Goal: Check status

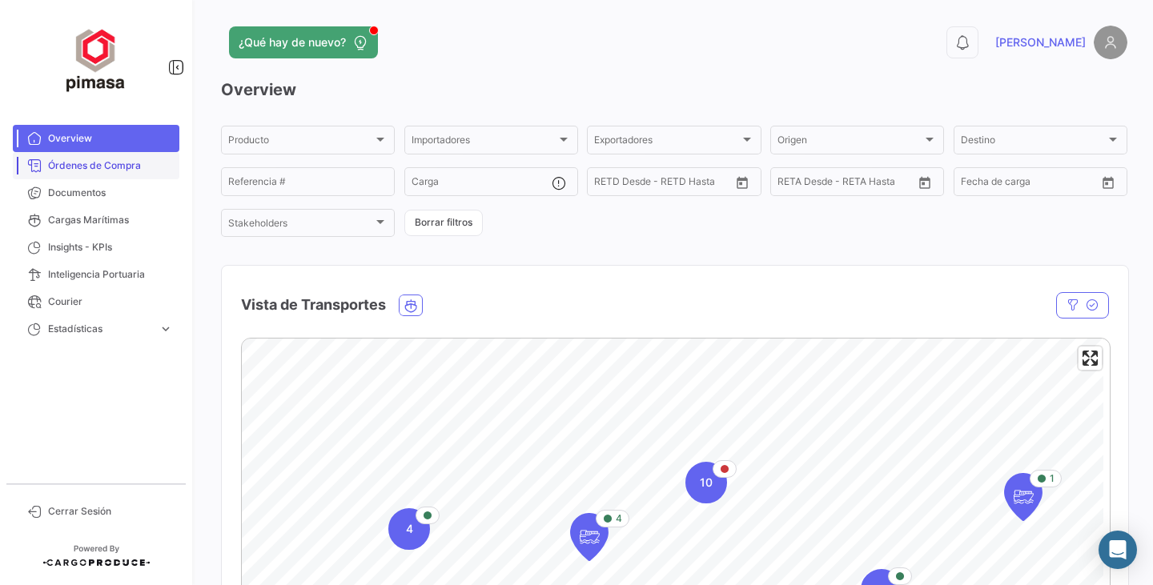
click at [93, 158] on span "Órdenes de Compra" at bounding box center [110, 165] width 125 height 14
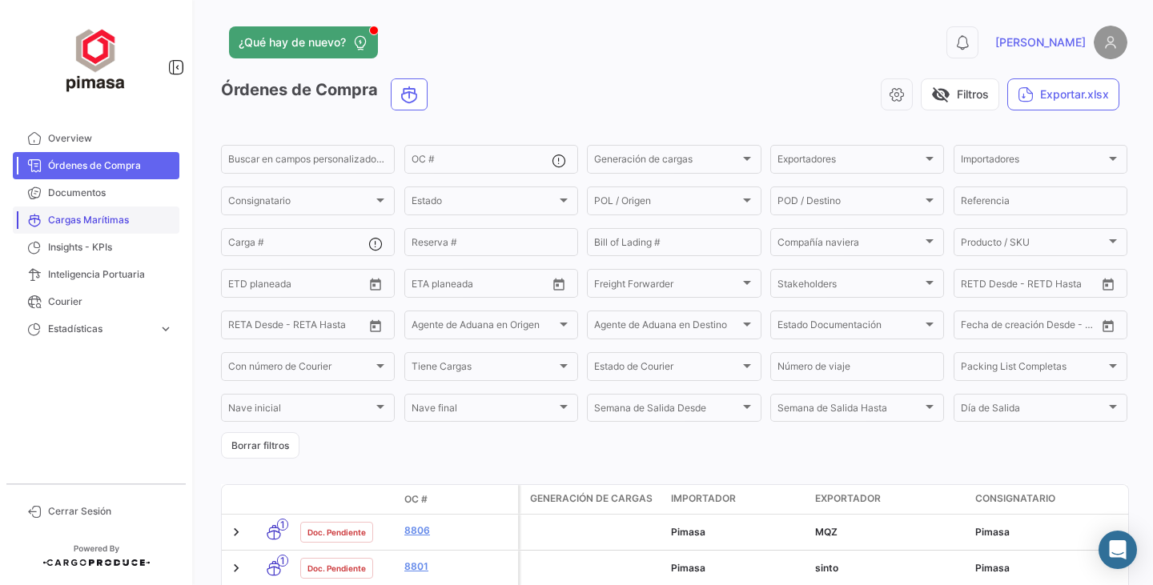
click at [102, 221] on span "Cargas Marítimas" at bounding box center [110, 220] width 125 height 14
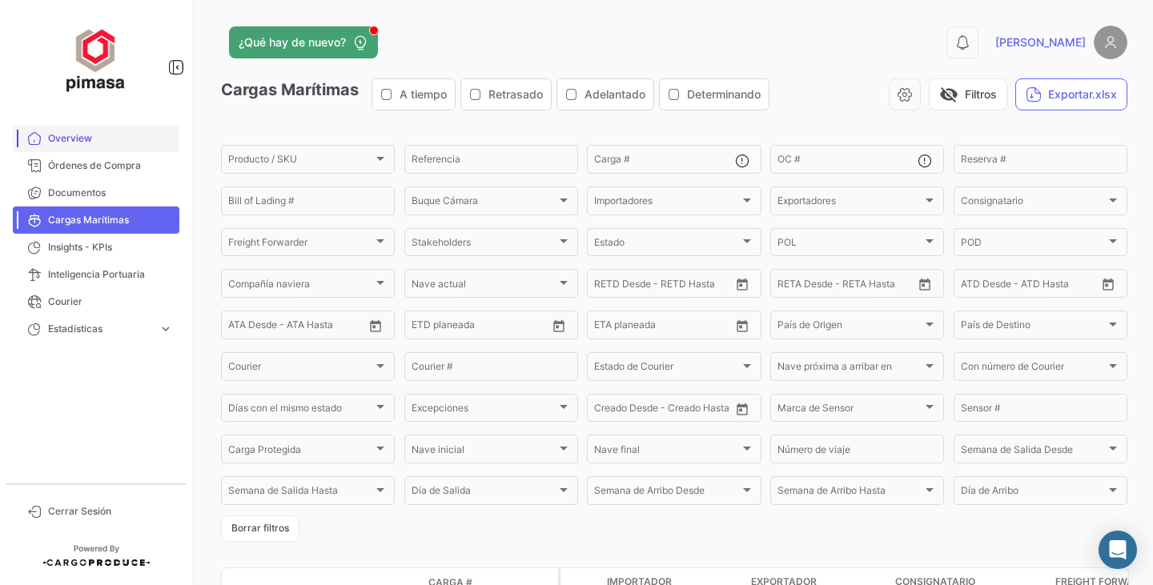
click at [76, 146] on link "Overview" at bounding box center [96, 138] width 166 height 27
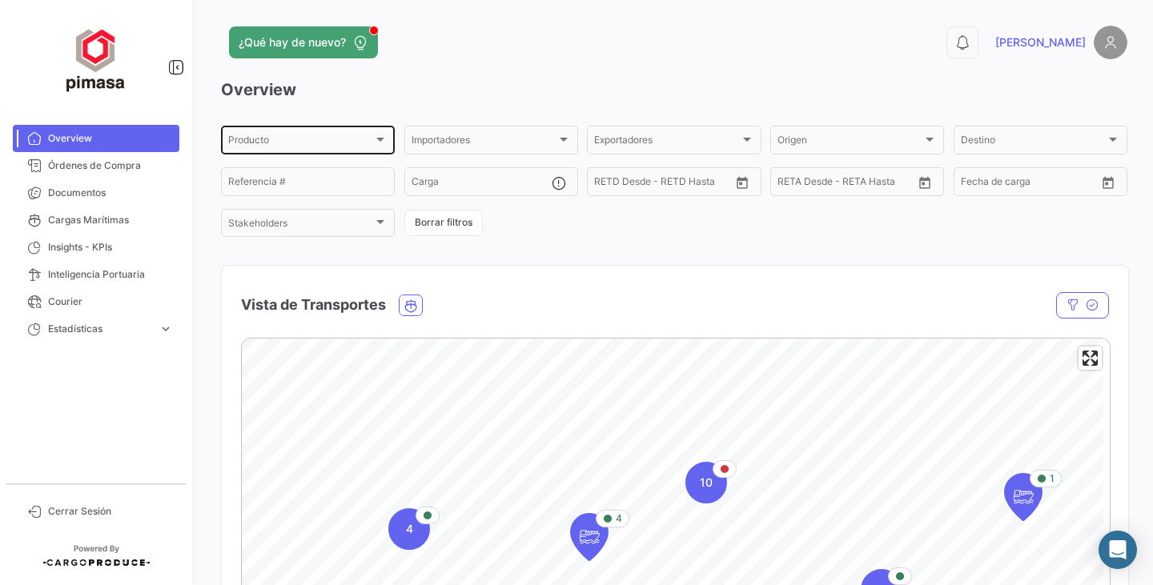
click at [376, 140] on div at bounding box center [380, 140] width 8 height 4
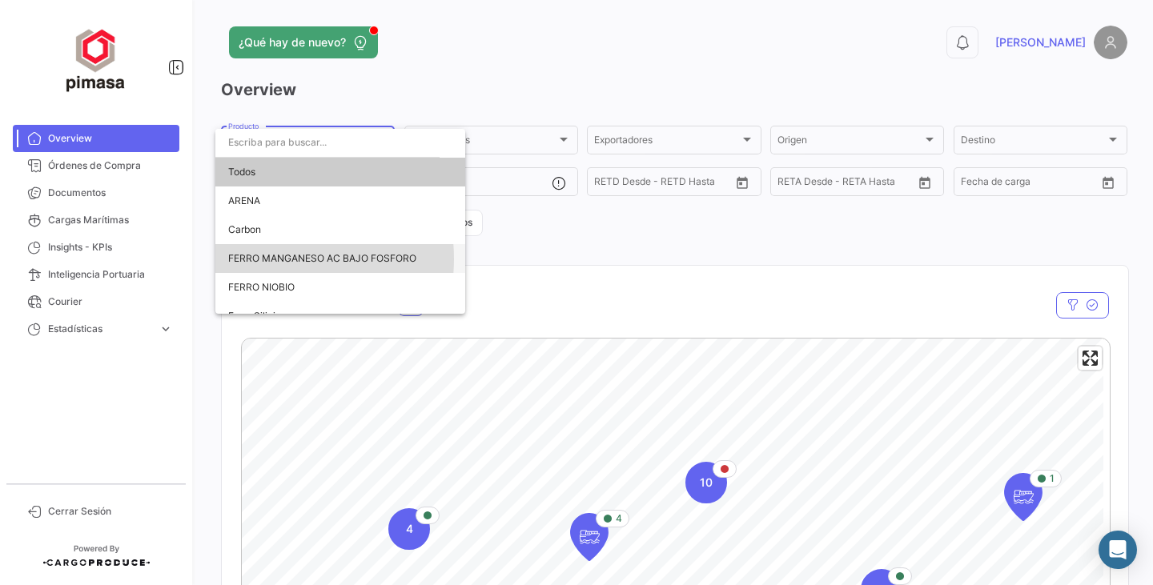
click at [275, 259] on span "FERRO MANGANESO AC BAJO FOSFORO" at bounding box center [322, 258] width 188 height 12
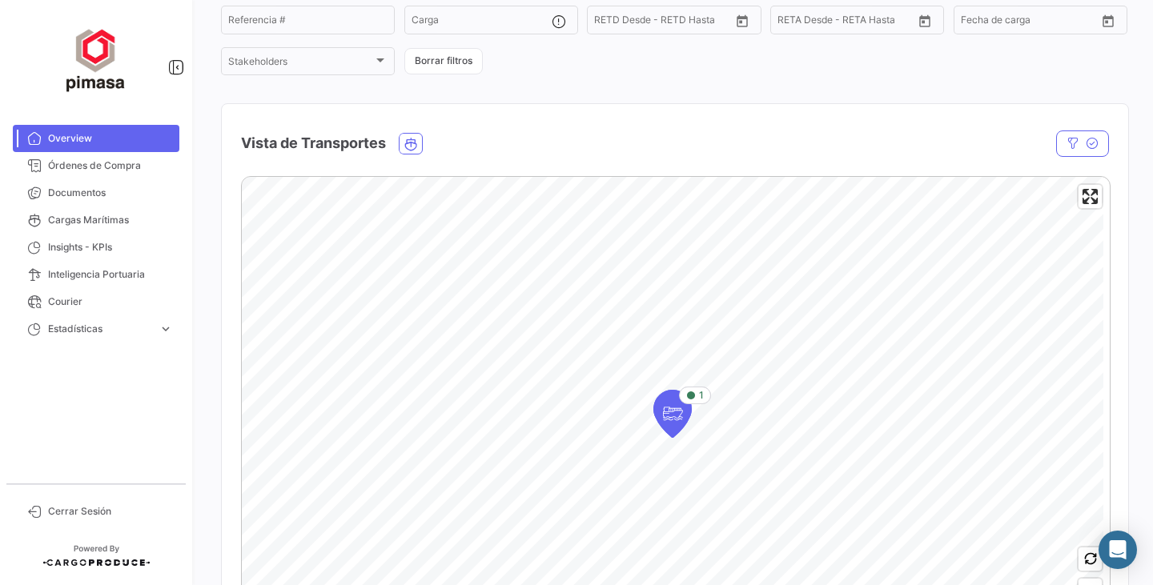
scroll to position [160, 0]
click at [698, 398] on div "1" at bounding box center [695, 397] width 18 height 14
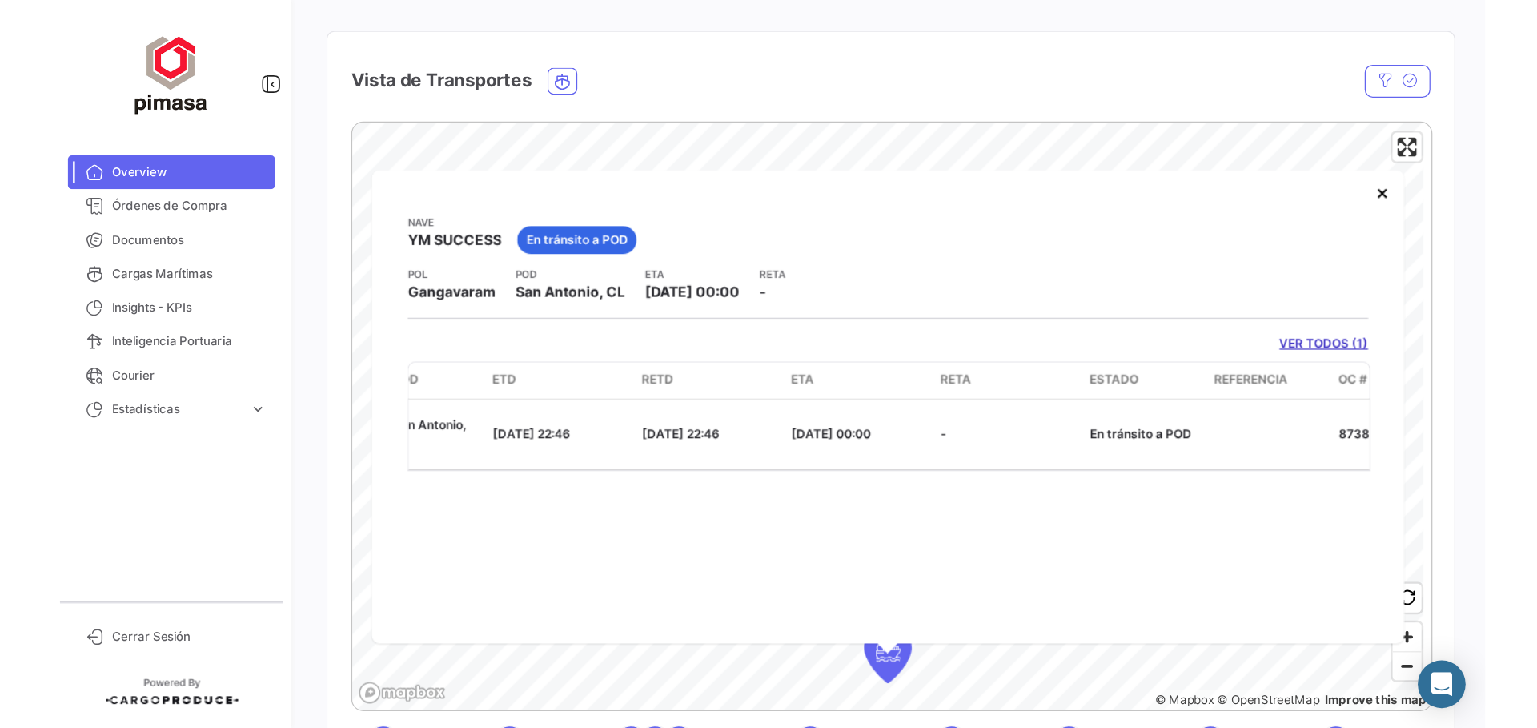
scroll to position [0, 552]
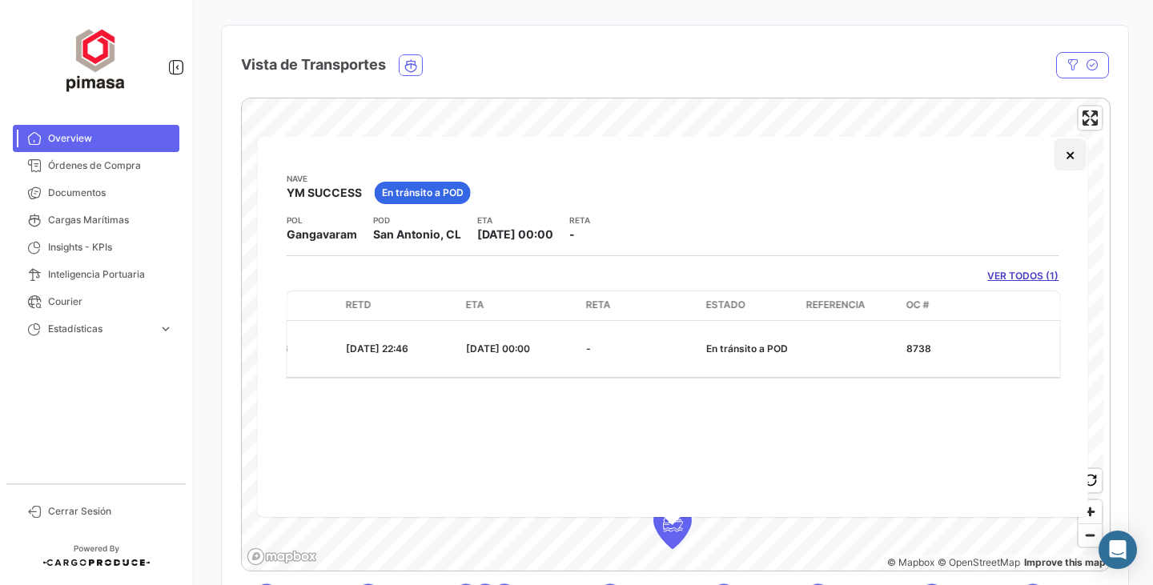
click at [1074, 155] on button "×" at bounding box center [1069, 154] width 32 height 32
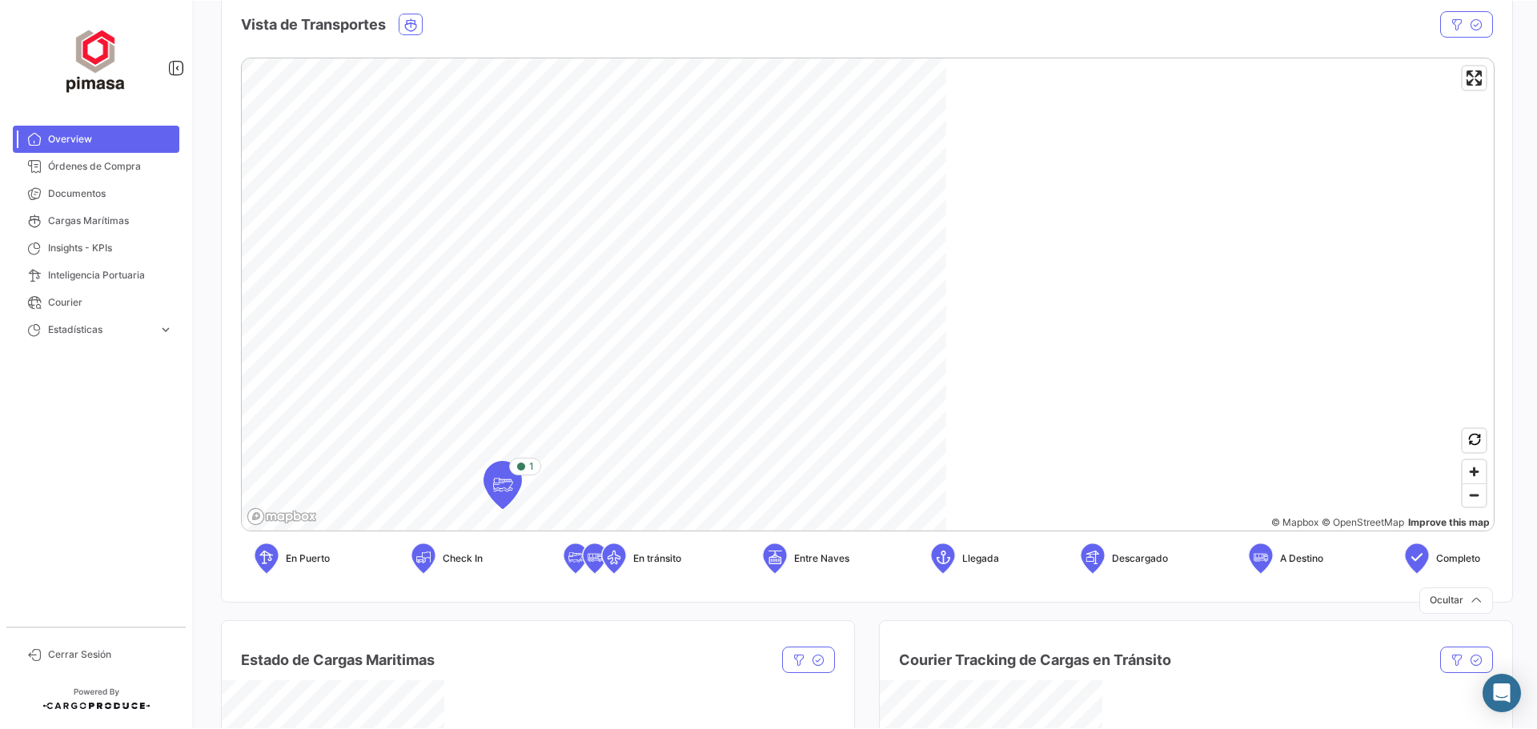
scroll to position [240, 0]
